Goal: Information Seeking & Learning: Learn about a topic

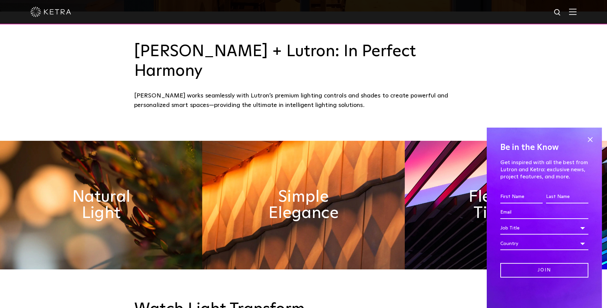
scroll to position [321, 0]
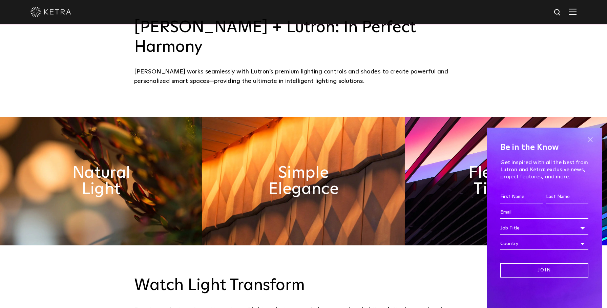
click at [588, 139] on span at bounding box center [590, 139] width 10 height 10
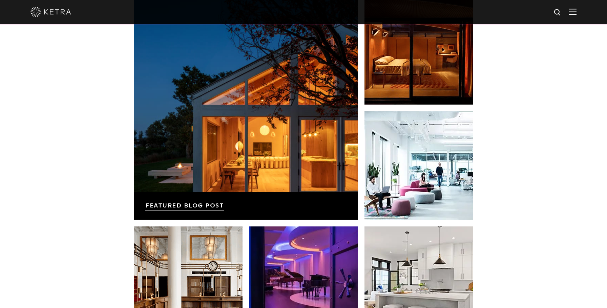
scroll to position [1423, 0]
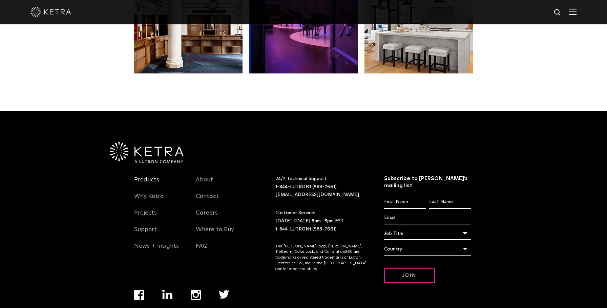
click at [144, 176] on link "Products" at bounding box center [146, 184] width 25 height 16
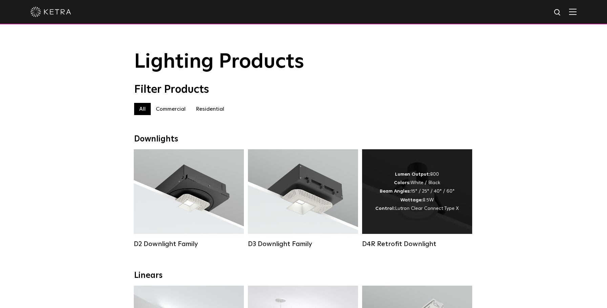
click at [395, 180] on div "Lumen Output: 800 Colors: White / Black Beam Angles: 15° / 25° / 40° / 60° Watt…" at bounding box center [416, 191] width 83 height 43
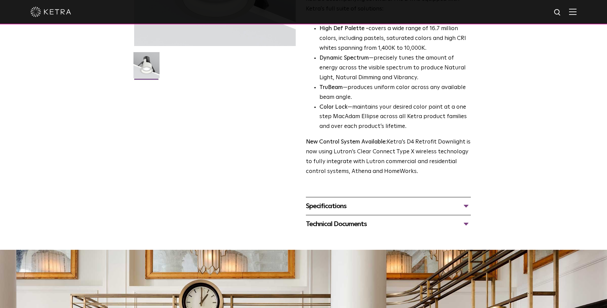
scroll to position [167, 0]
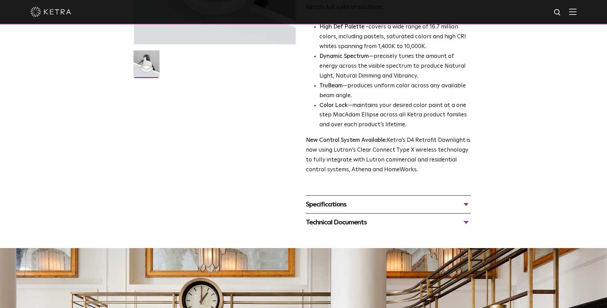
click at [468, 208] on div "Specifications" at bounding box center [388, 204] width 165 height 11
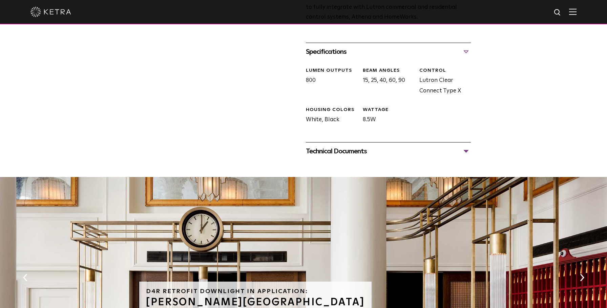
scroll to position [329, 0]
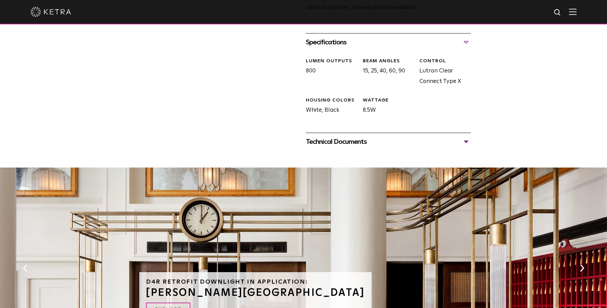
click at [466, 142] on div "Technical Documents" at bounding box center [388, 141] width 165 height 11
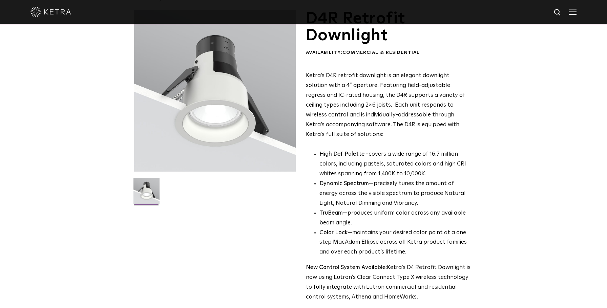
scroll to position [0, 0]
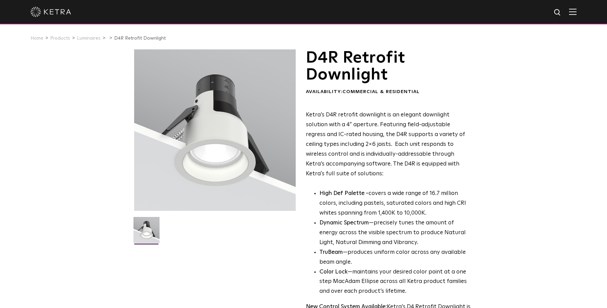
click at [238, 141] on div at bounding box center [215, 130] width 162 height 162
click at [145, 232] on img at bounding box center [146, 232] width 26 height 31
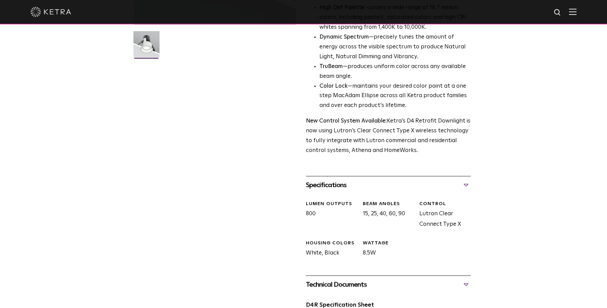
scroll to position [187, 0]
click at [467, 182] on div "Specifications" at bounding box center [388, 184] width 165 height 11
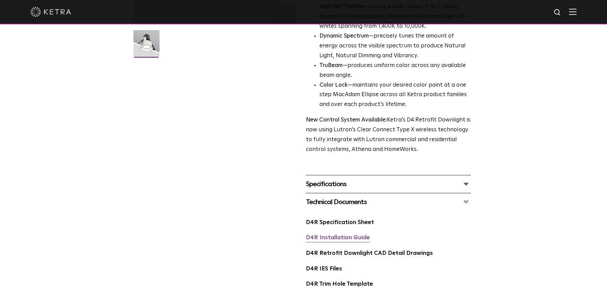
click at [312, 236] on link "D4R Installation Guide" at bounding box center [338, 238] width 64 height 6
